Goal: Unclear

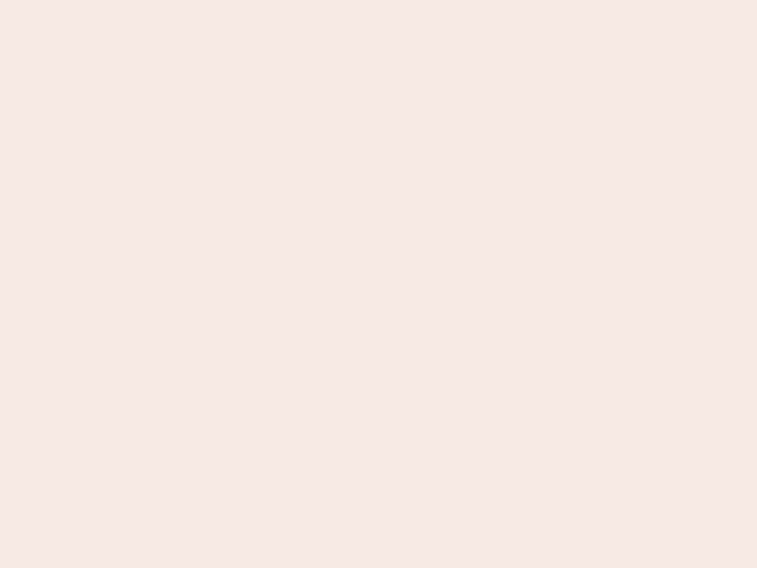
click at [379, 284] on nb-app "Almost there Thank you for registering for Newbook. Your account is under revie…" at bounding box center [378, 284] width 757 height 568
click at [379, 0] on nb-app "Almost there Thank you for registering for Newbook. Your account is under revie…" at bounding box center [378, 284] width 757 height 568
click at [405, 0] on nb-app "Almost there Thank you for registering for Newbook. Your account is under revie…" at bounding box center [378, 284] width 757 height 568
click at [379, 284] on nb-app "Almost there Thank you for registering for Newbook. Your account is under revie…" at bounding box center [378, 284] width 757 height 568
click at [379, 0] on nb-app "Almost there Thank you for registering for Newbook. Your account is under revie…" at bounding box center [378, 284] width 757 height 568
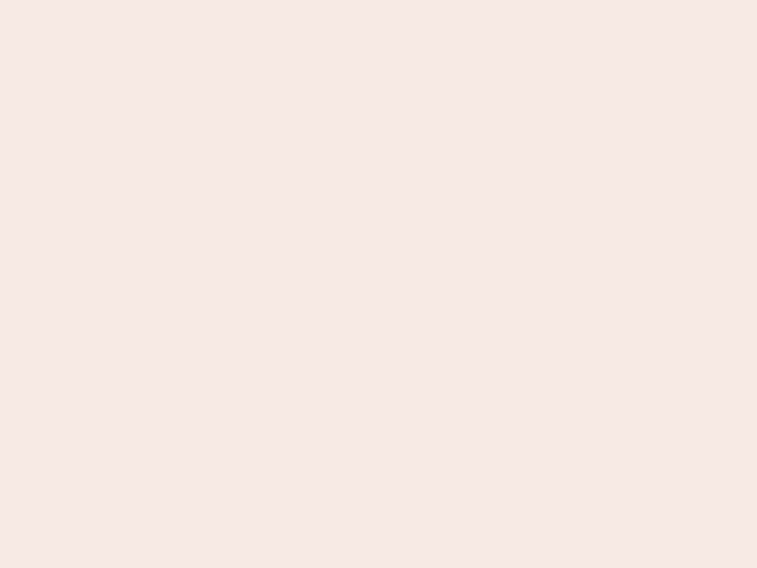
click at [264, 0] on nb-app "Almost there Thank you for registering for Newbook. Your account is under revie…" at bounding box center [378, 284] width 757 height 568
click at [379, 284] on nb-app "Almost there Thank you for registering for Newbook. Your account is under revie…" at bounding box center [378, 284] width 757 height 568
click at [379, 0] on nb-app "Almost there Thank you for registering for Newbook. Your account is under revie…" at bounding box center [378, 284] width 757 height 568
click at [264, 0] on nb-app "Almost there Thank you for registering for Newbook. Your account is under revie…" at bounding box center [378, 284] width 757 height 568
click at [379, 284] on nb-app "Almost there Thank you for registering for Newbook. Your account is under revie…" at bounding box center [378, 284] width 757 height 568
